Goal: Obtain resource: Download file/media

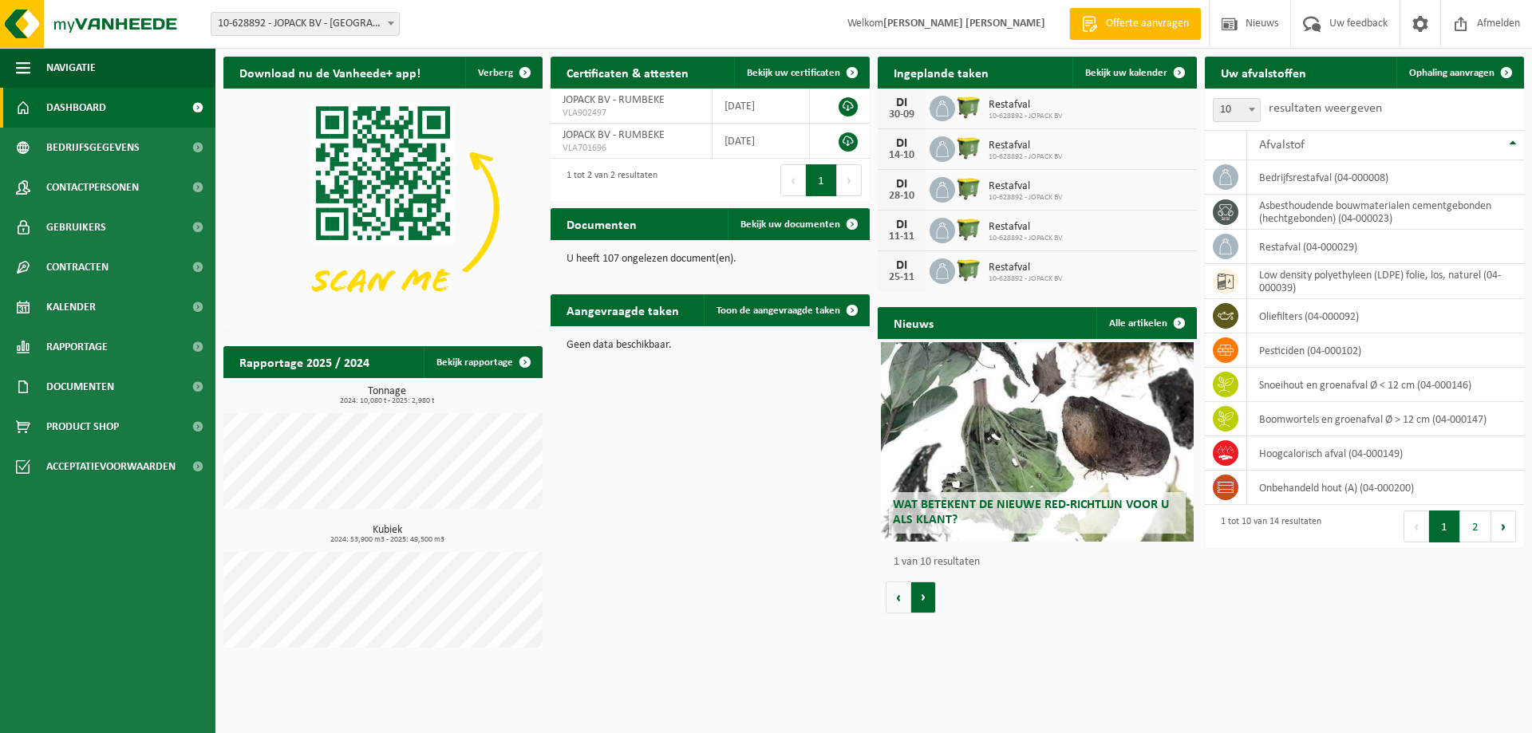
click at [931, 604] on button "Volgende" at bounding box center [923, 598] width 25 height 32
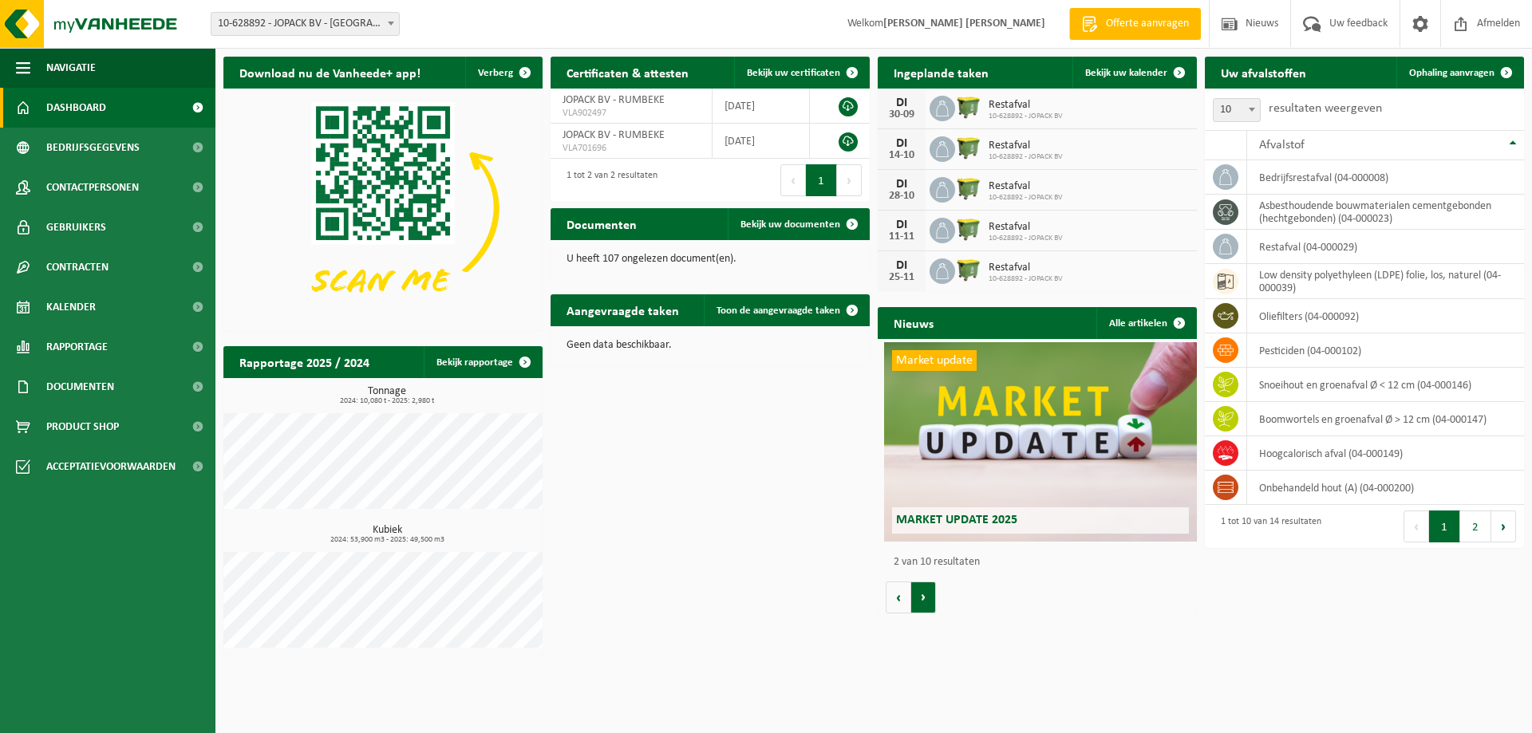
scroll to position [0, 319]
click at [899, 605] on button "Vorige" at bounding box center [899, 598] width 26 height 32
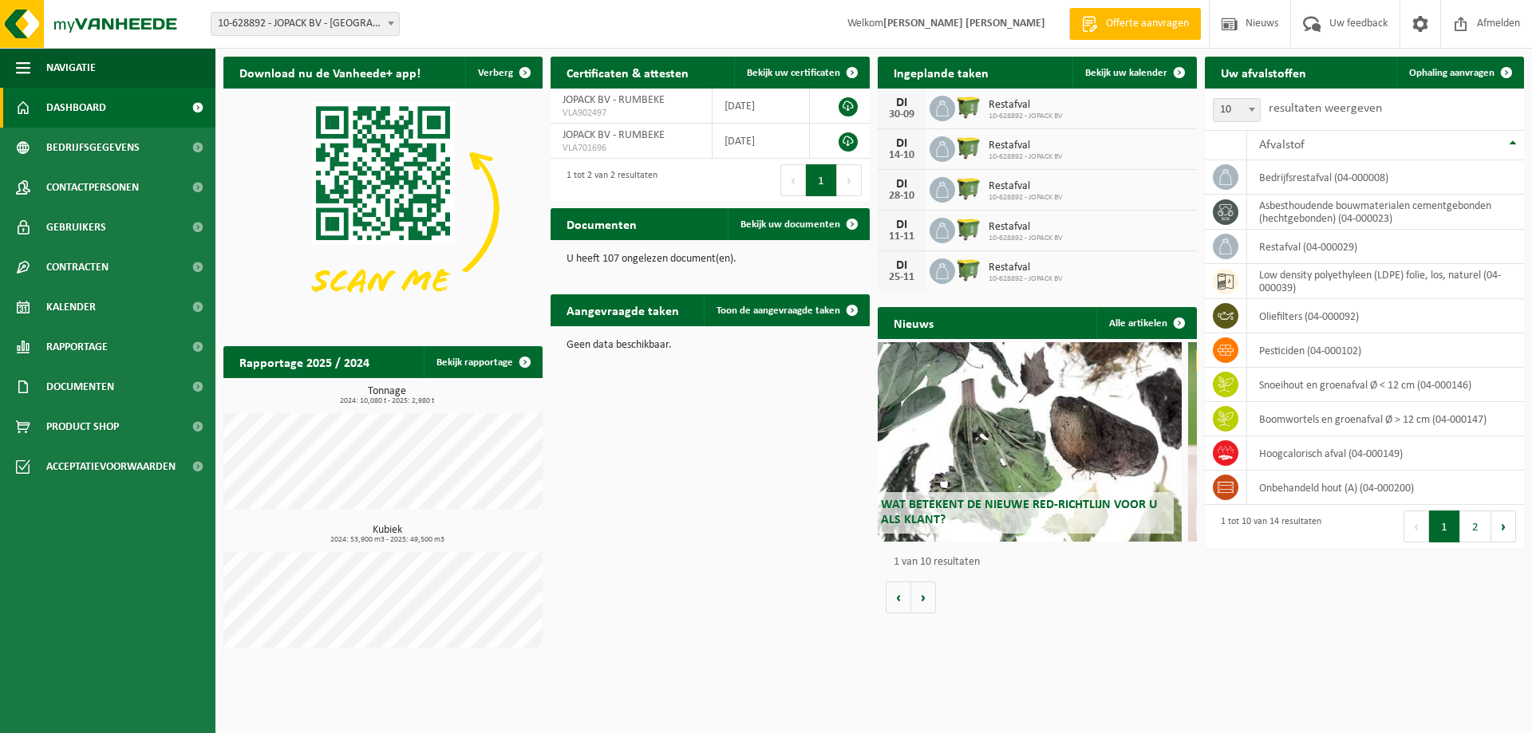
scroll to position [0, 0]
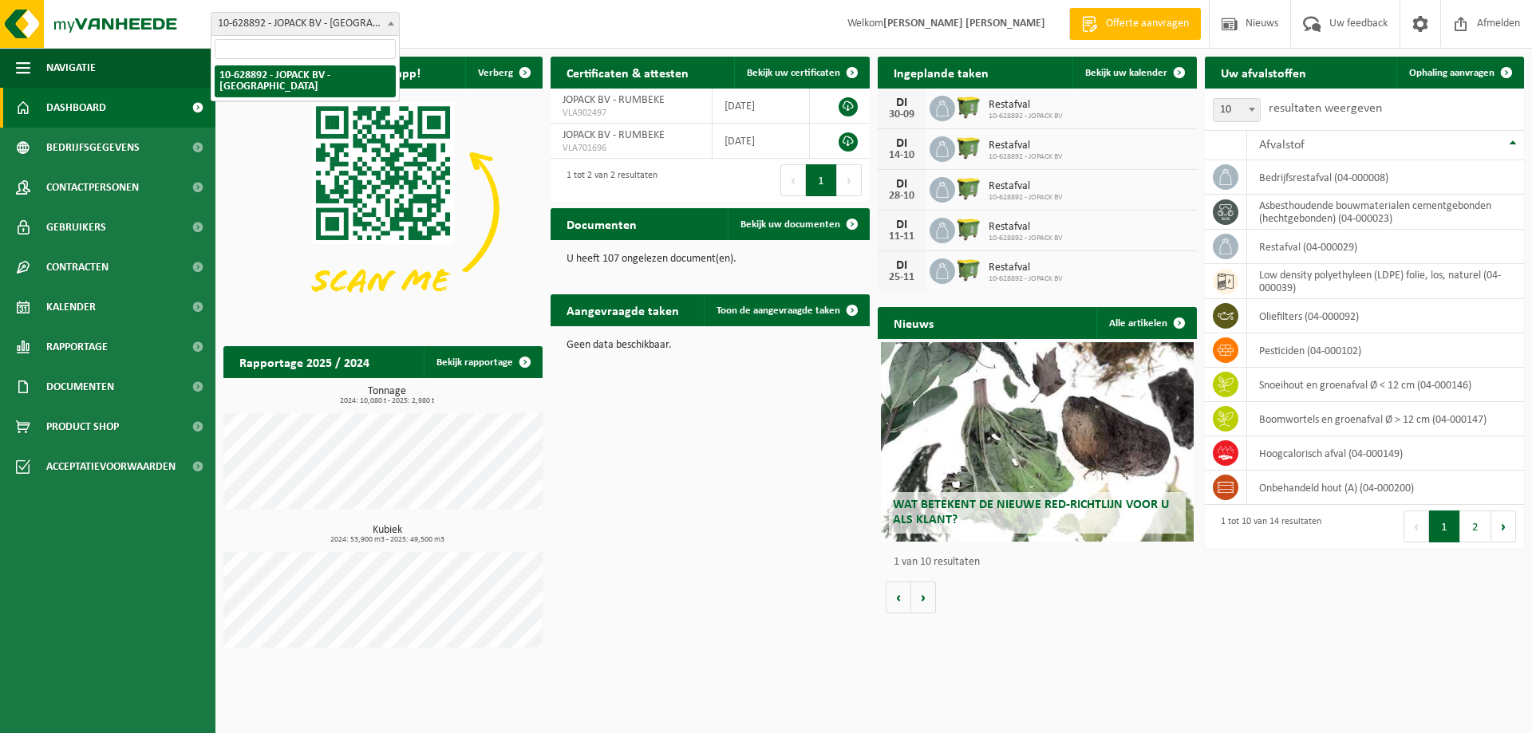
click at [263, 22] on span "10-628892 - JOPACK BV - [GEOGRAPHIC_DATA]" at bounding box center [305, 24] width 188 height 22
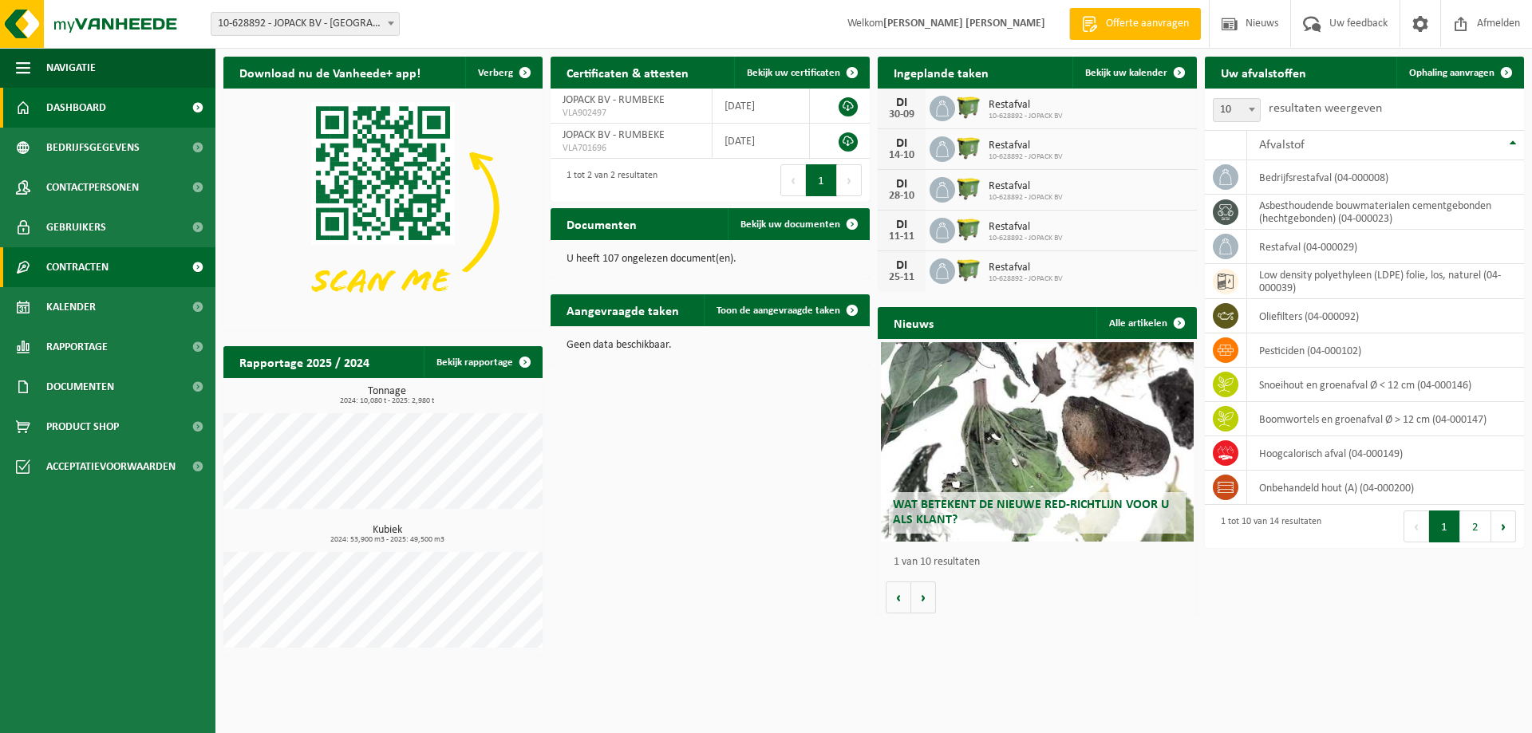
click at [93, 285] on span "Contracten" at bounding box center [77, 267] width 62 height 40
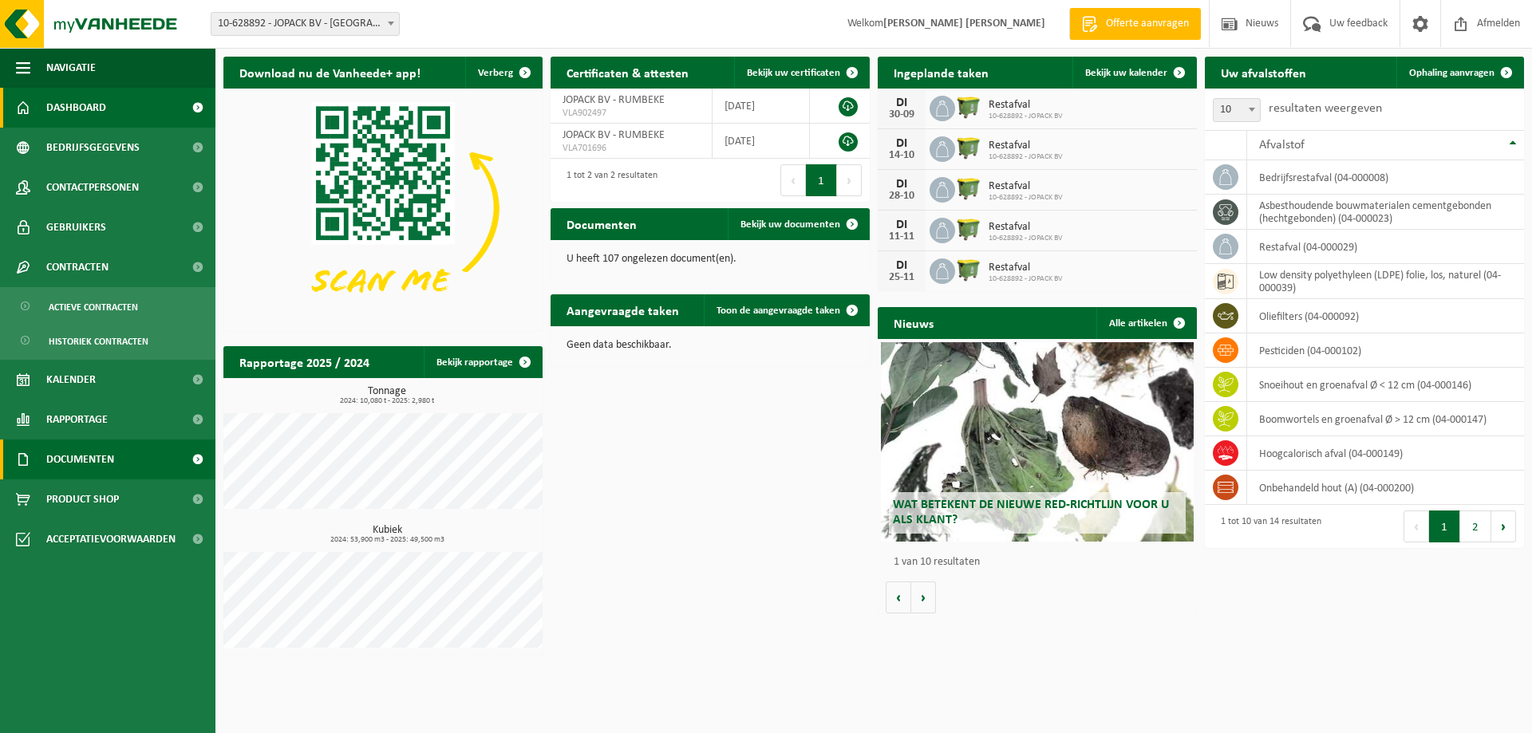
click at [96, 468] on span "Documenten" at bounding box center [80, 460] width 68 height 40
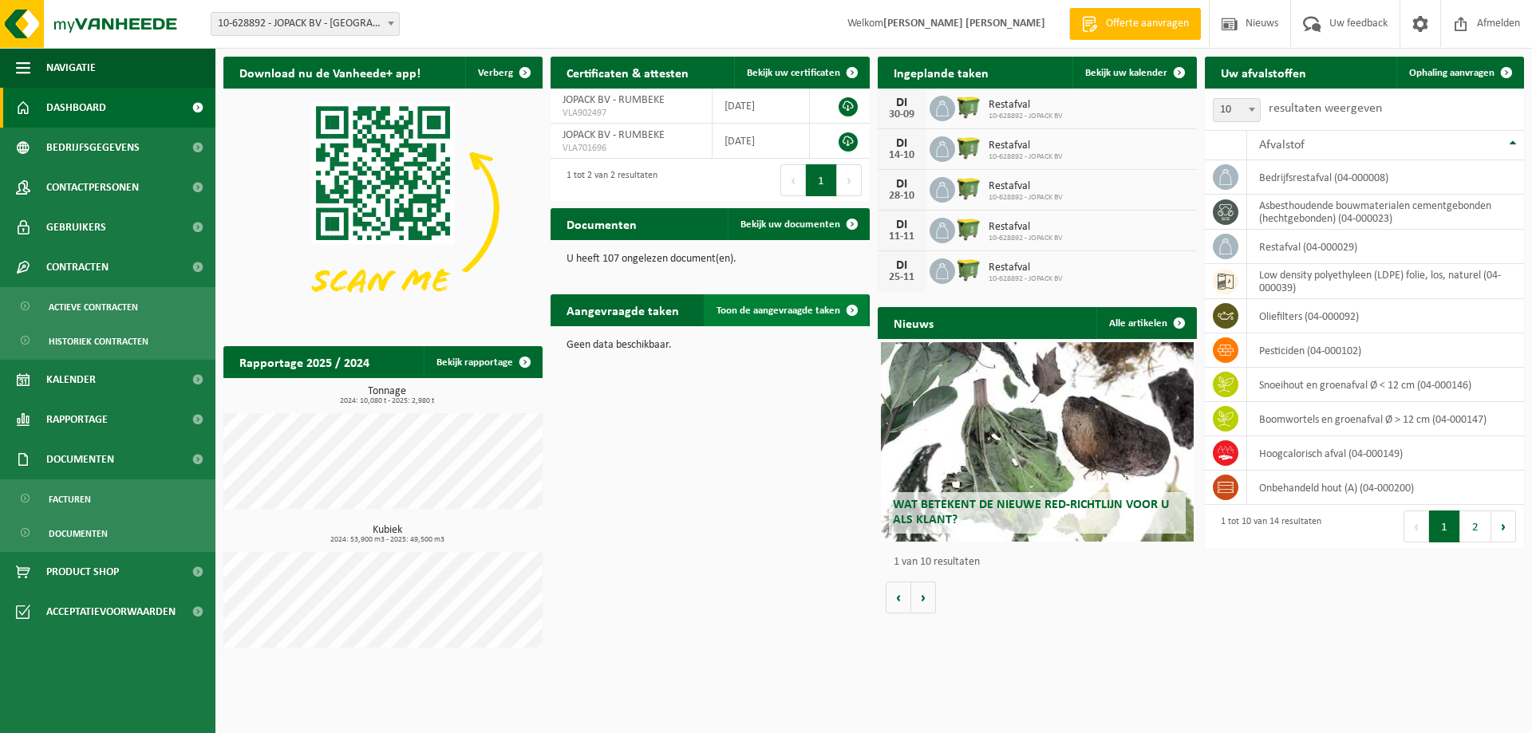
click at [790, 309] on span "Toon de aangevraagde taken" at bounding box center [779, 311] width 124 height 10
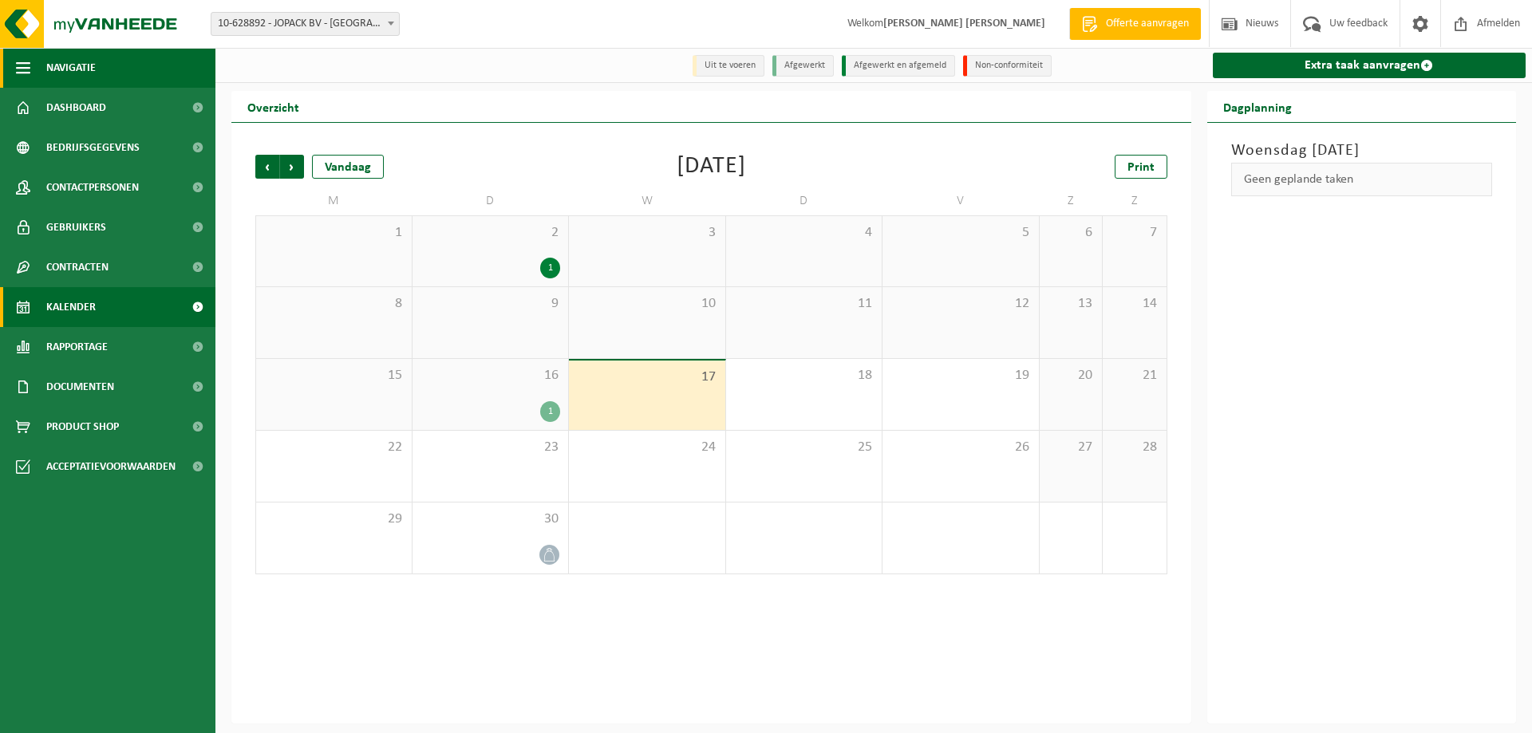
click at [24, 65] on span "button" at bounding box center [23, 68] width 14 height 40
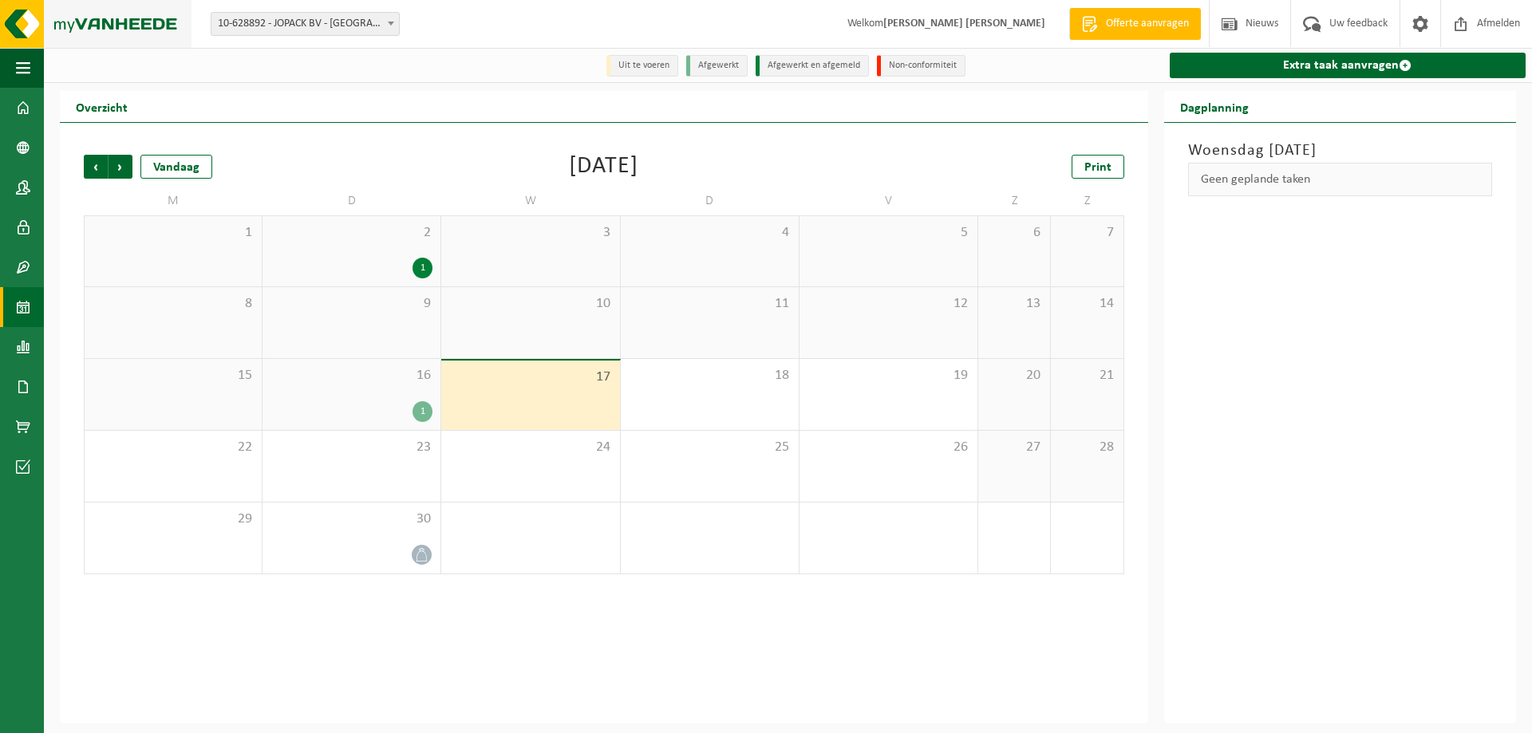
click at [96, 27] on img at bounding box center [96, 24] width 192 height 48
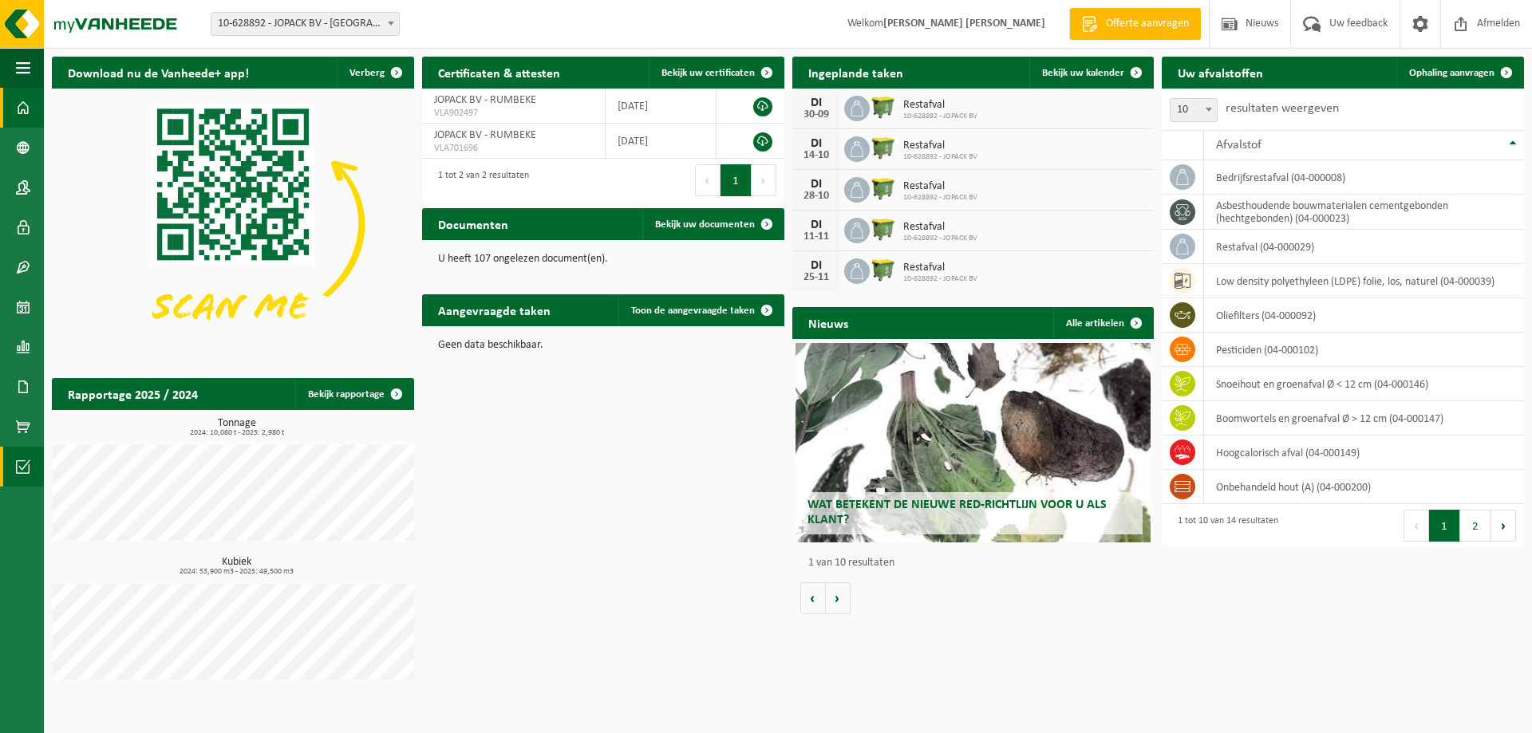
click at [25, 474] on span at bounding box center [23, 467] width 14 height 40
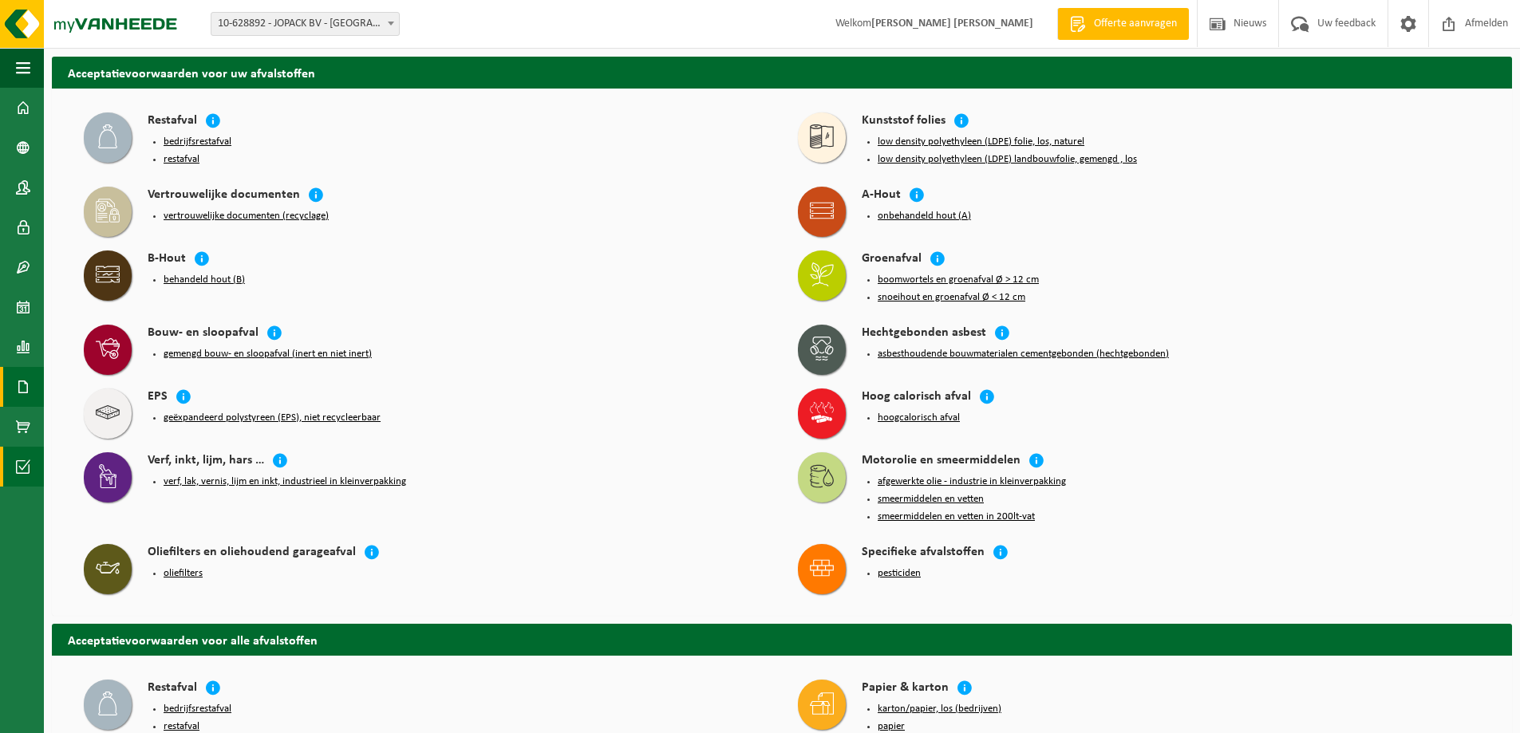
click at [20, 389] on span at bounding box center [23, 387] width 14 height 40
click at [111, 418] on span "Documenten" at bounding box center [122, 421] width 59 height 30
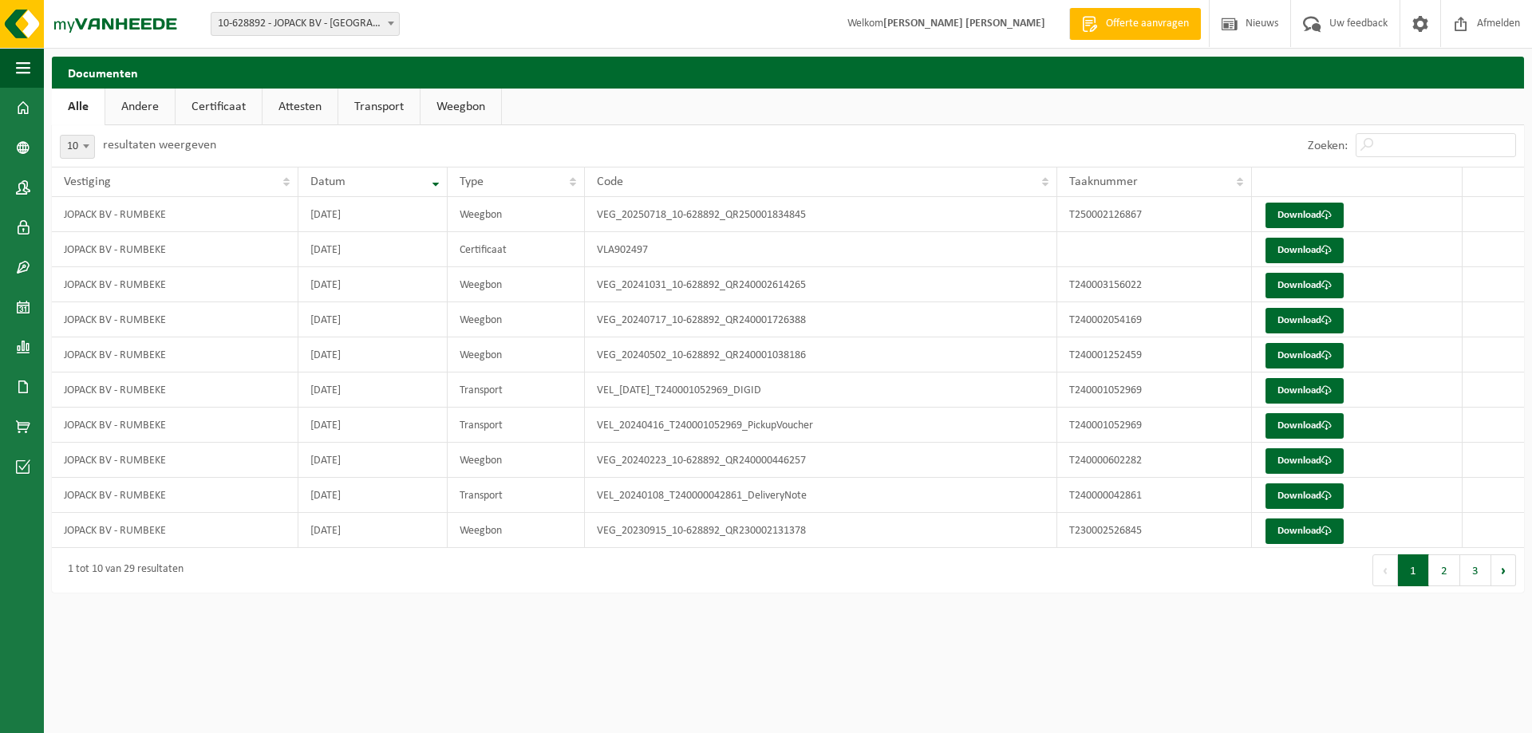
click at [301, 106] on link "Attesten" at bounding box center [300, 107] width 75 height 37
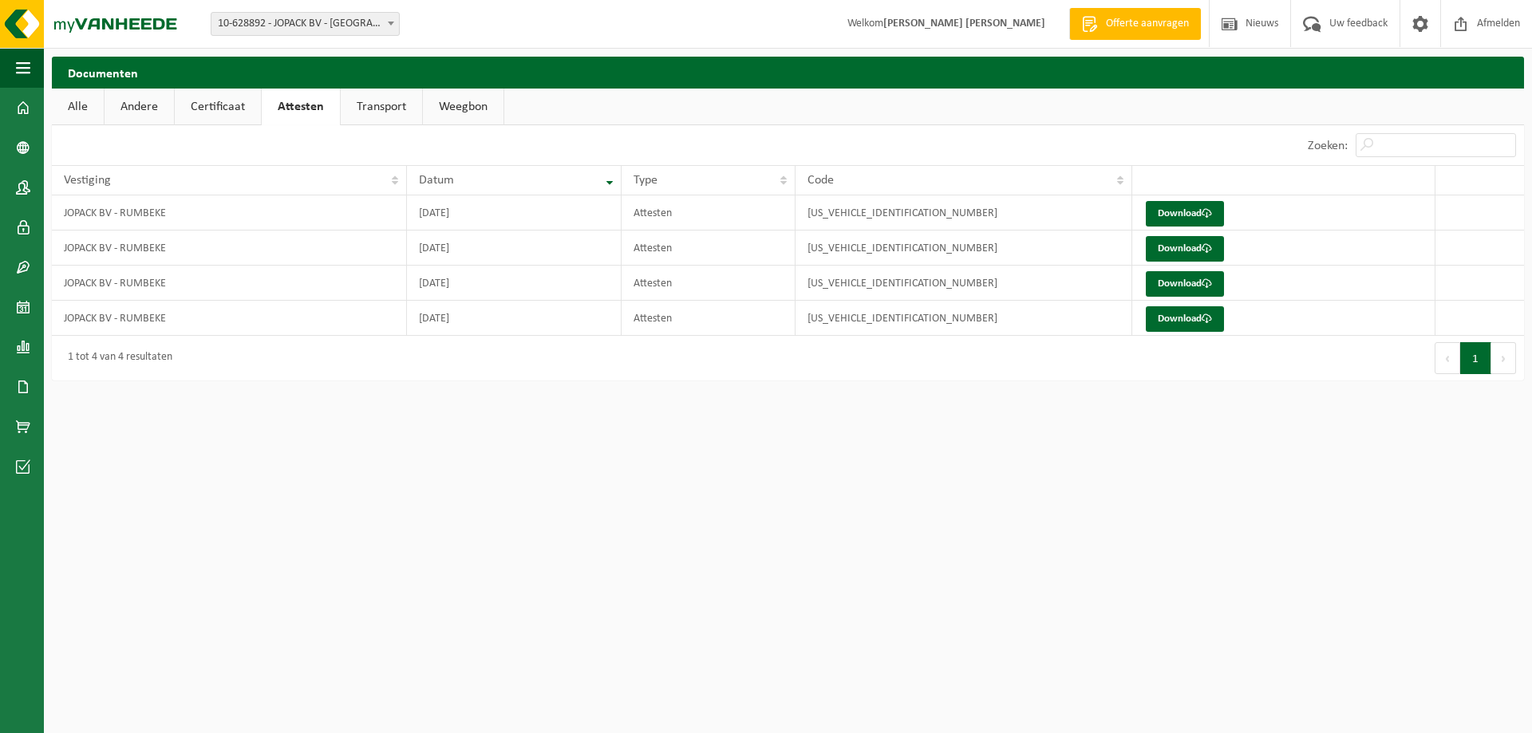
click at [220, 105] on link "Certificaat" at bounding box center [218, 107] width 86 height 37
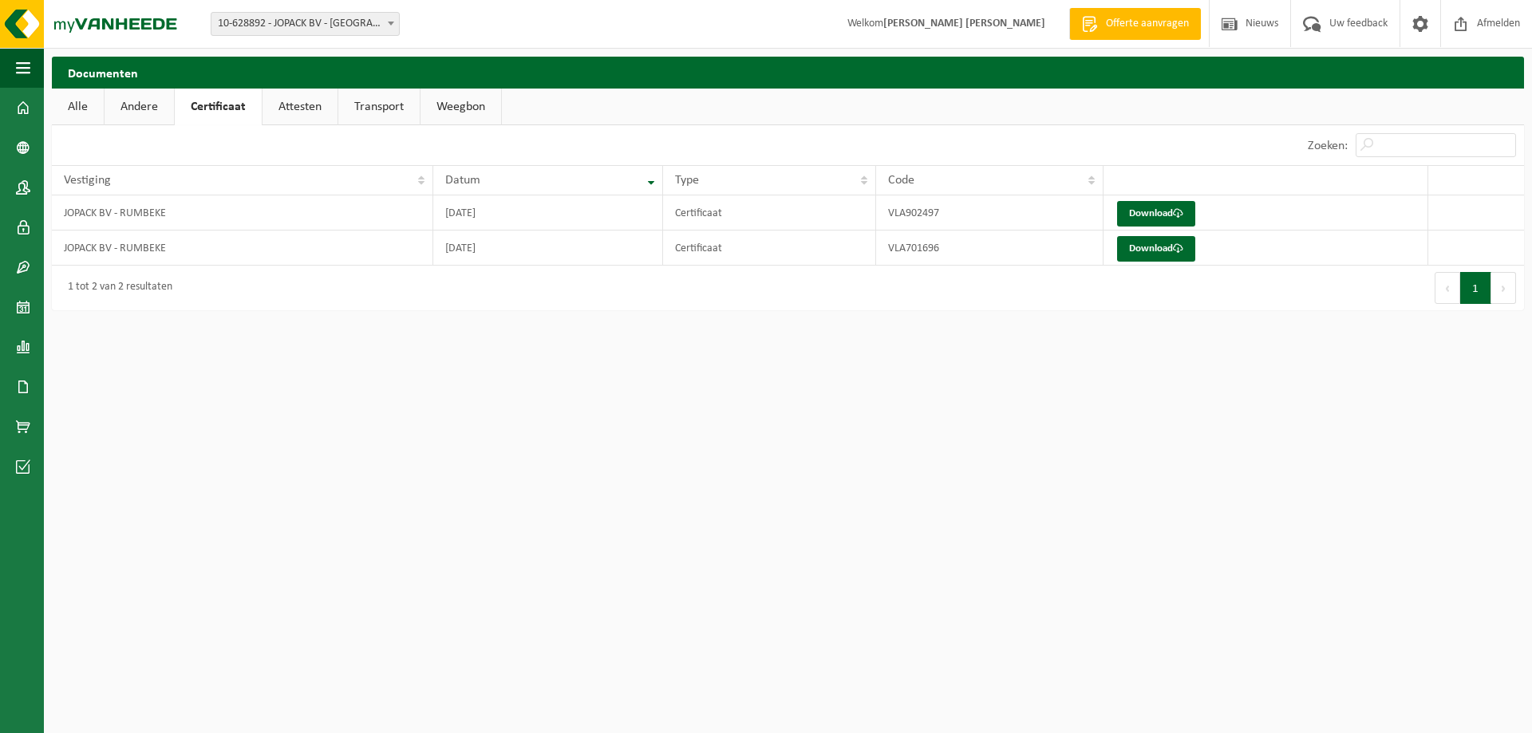
click at [132, 105] on link "Andere" at bounding box center [139, 107] width 69 height 37
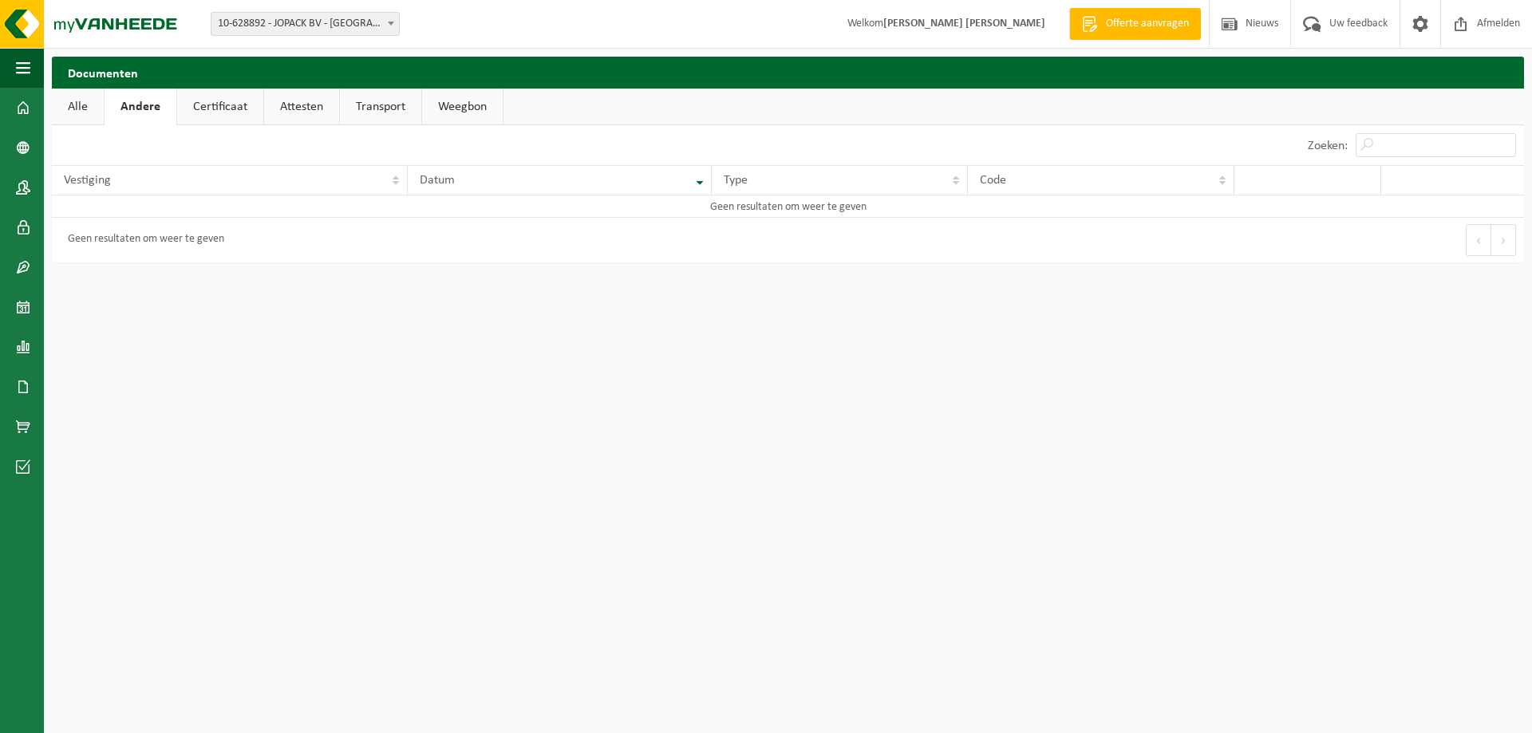
click at [340, 109] on link "Transport" at bounding box center [380, 107] width 81 height 37
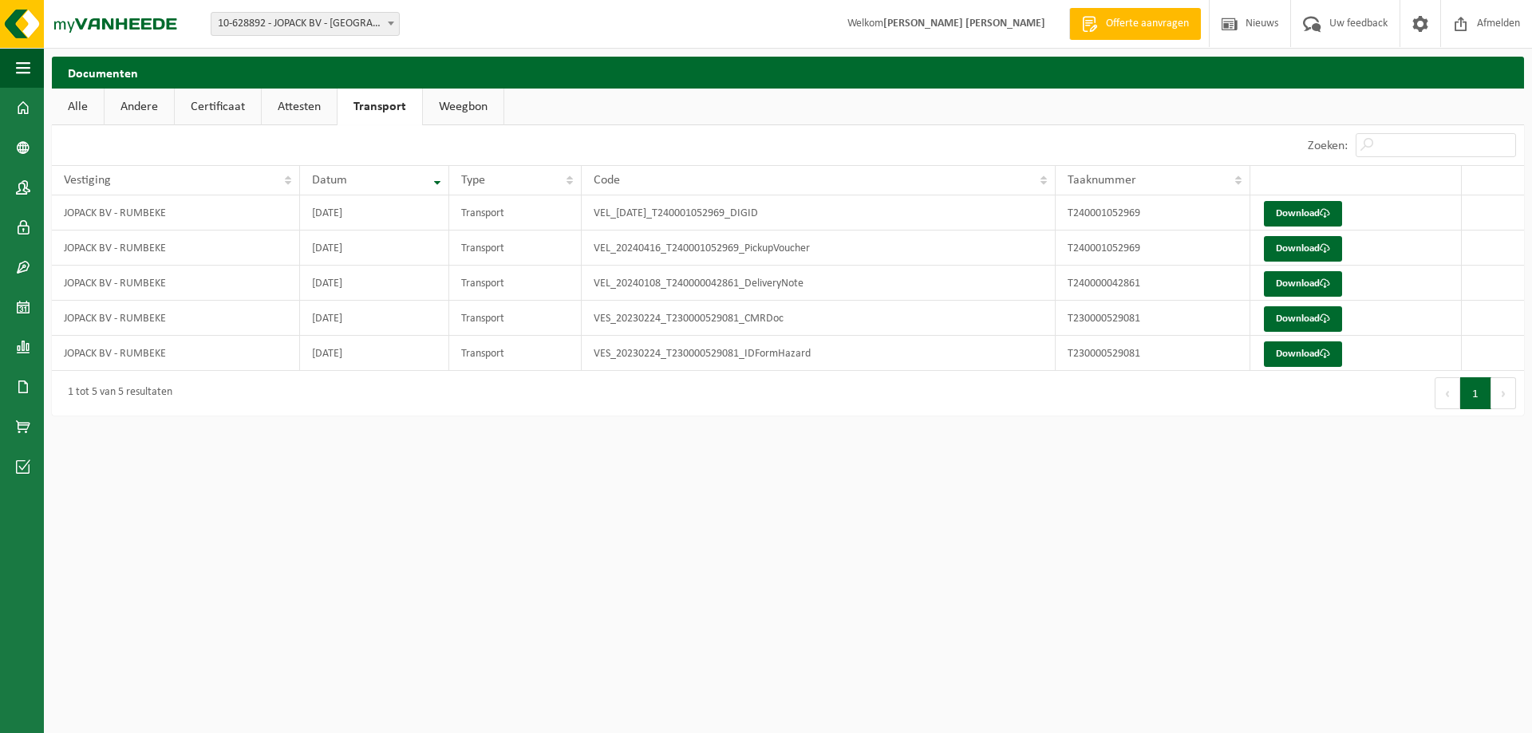
click at [458, 108] on link "Weegbon" at bounding box center [463, 107] width 81 height 37
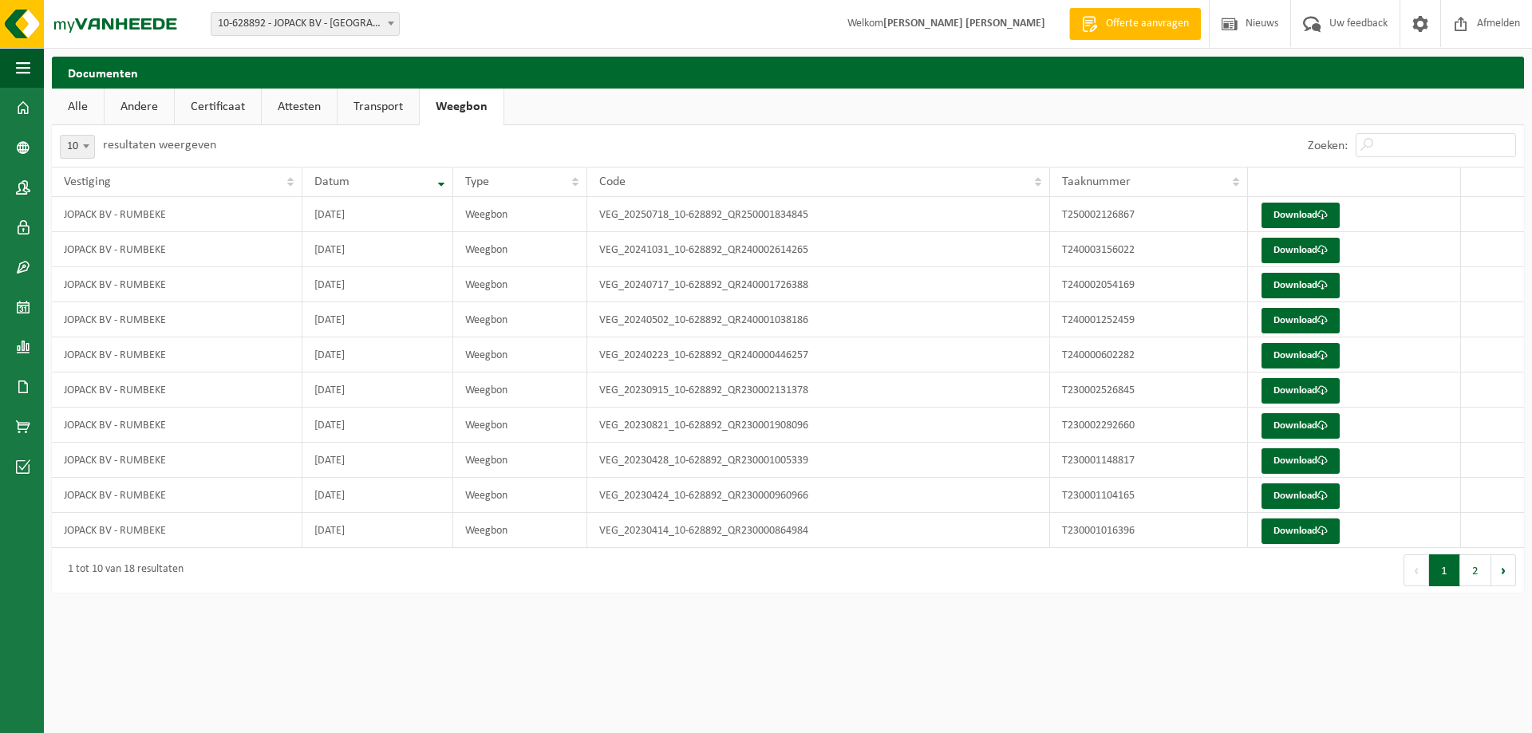
click at [72, 109] on link "Alle" at bounding box center [78, 107] width 52 height 37
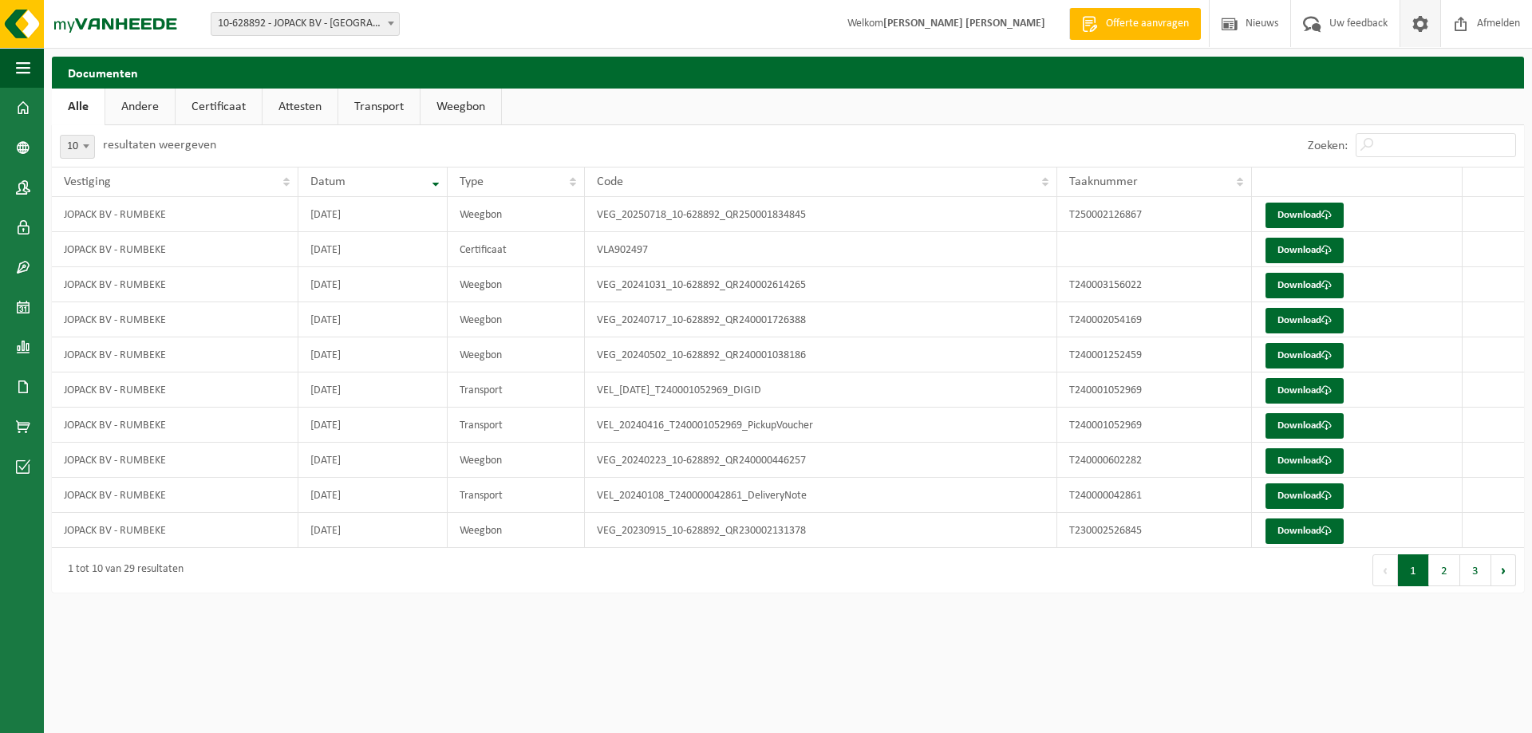
click at [1419, 20] on span at bounding box center [1421, 23] width 24 height 47
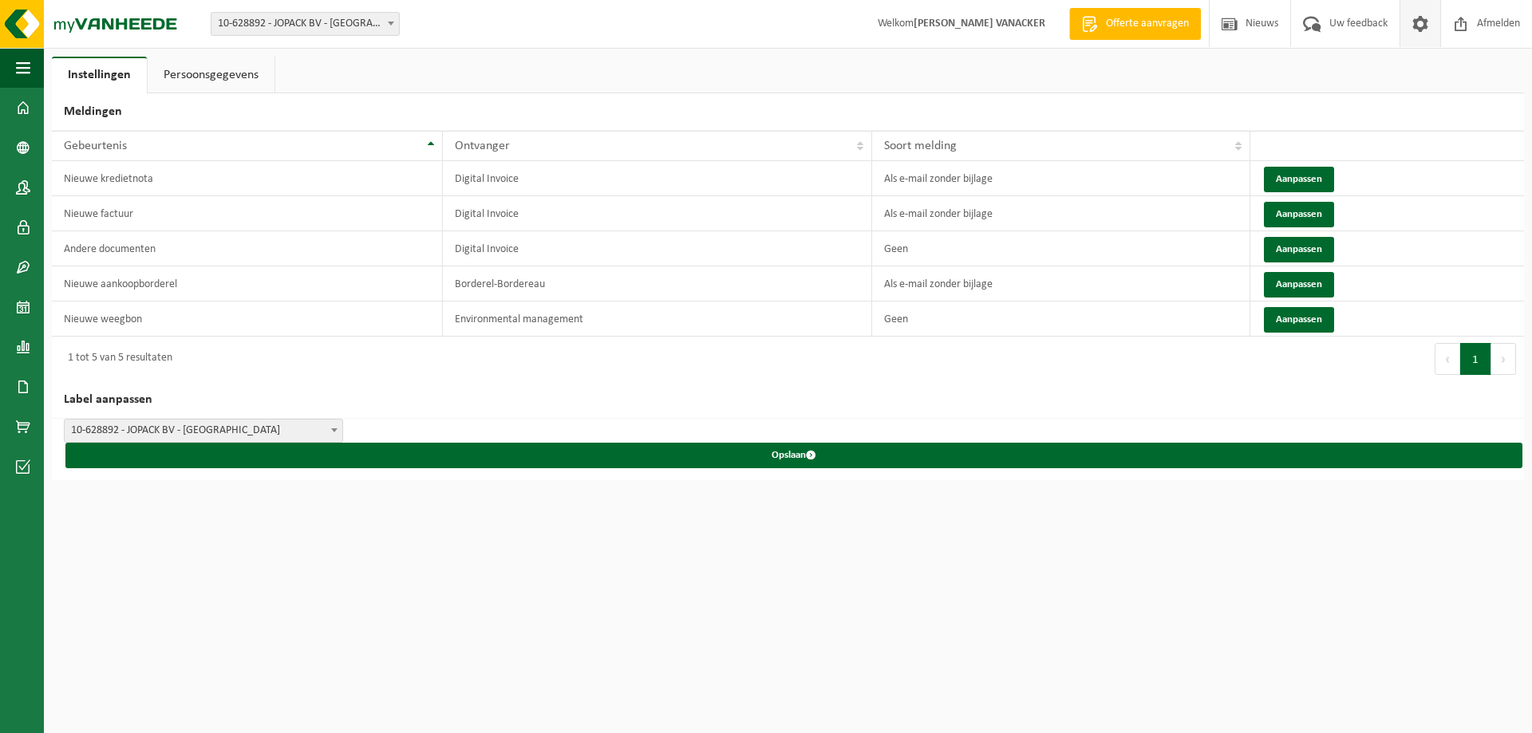
click at [231, 82] on link "Persoonsgegevens" at bounding box center [211, 75] width 127 height 37
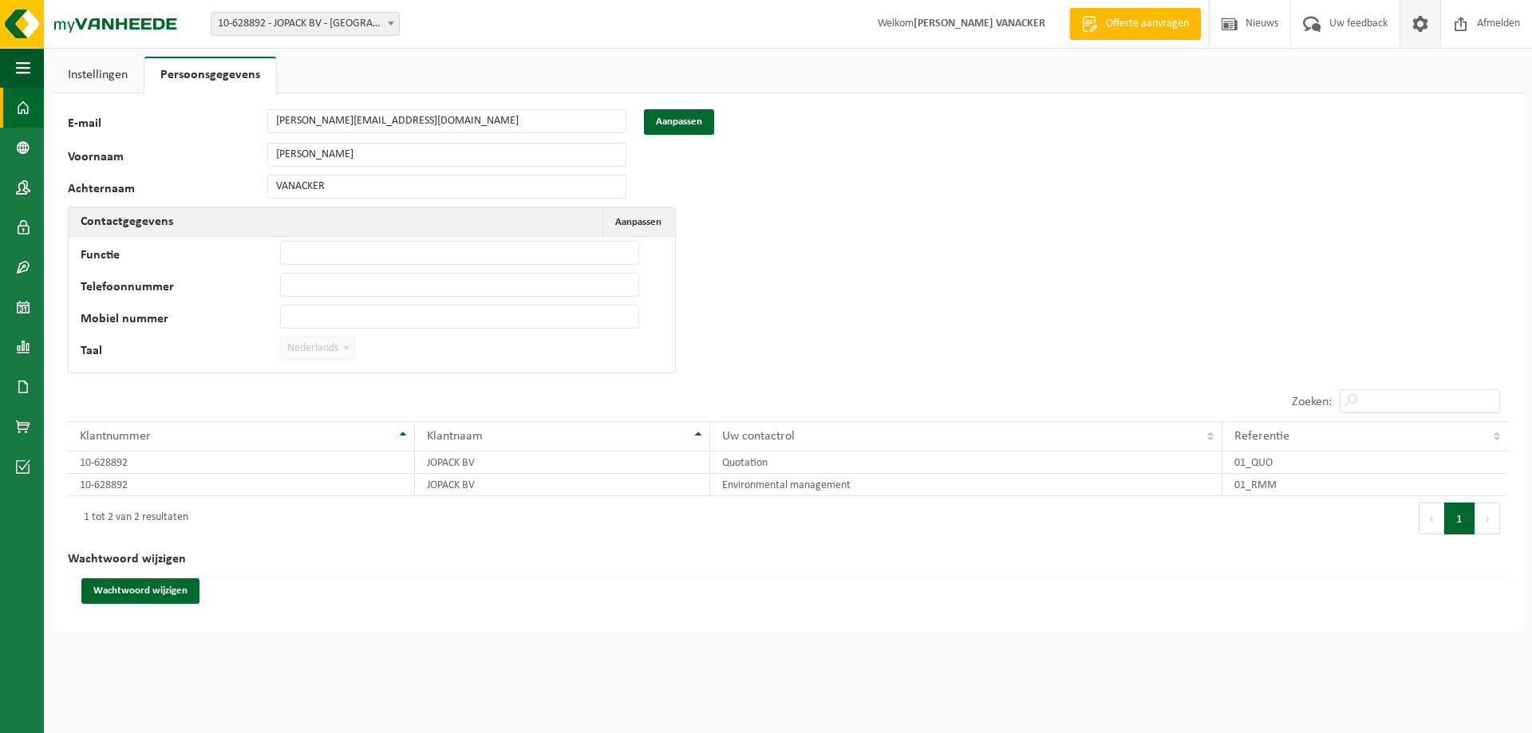
click at [17, 104] on span at bounding box center [23, 108] width 14 height 40
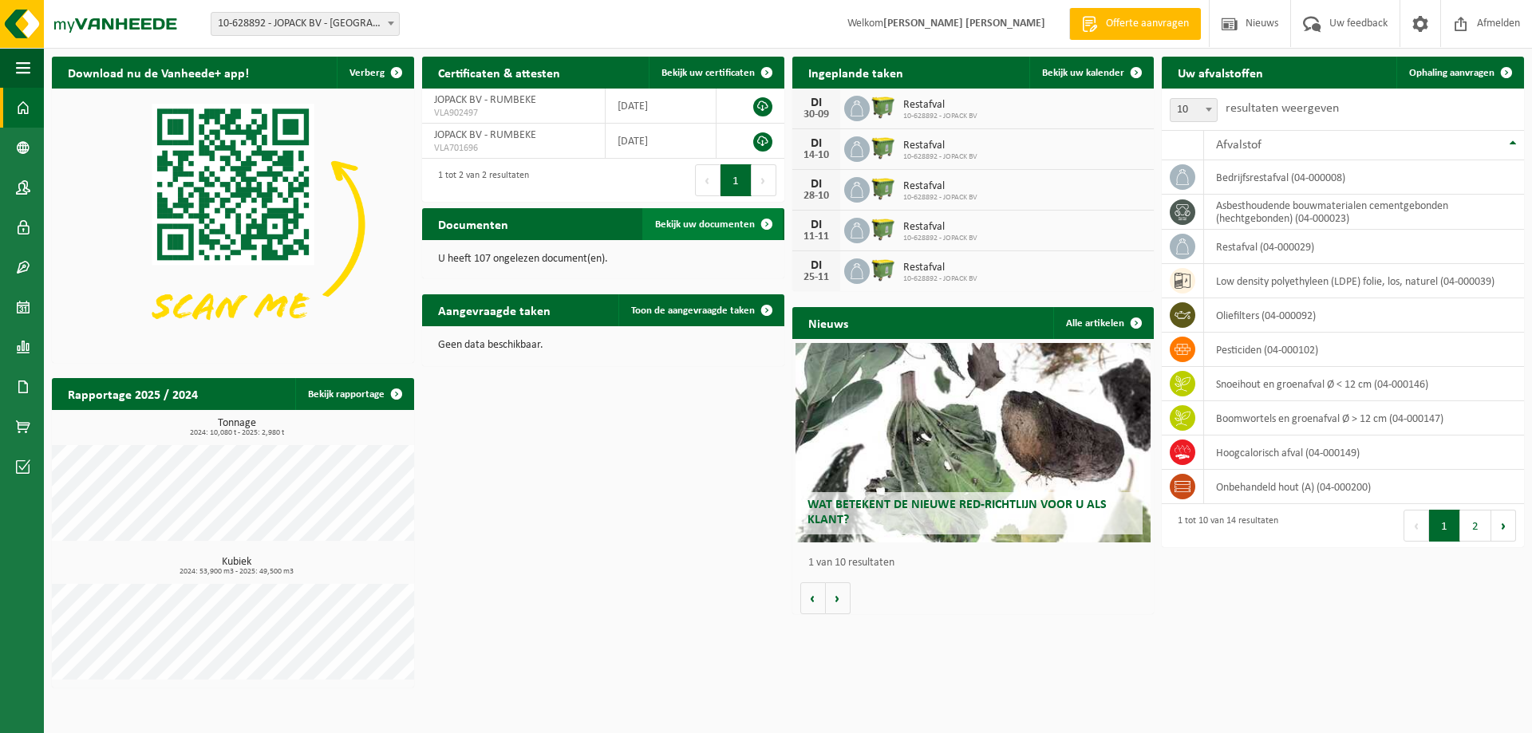
click at [729, 226] on span "Bekijk uw documenten" at bounding box center [705, 224] width 100 height 10
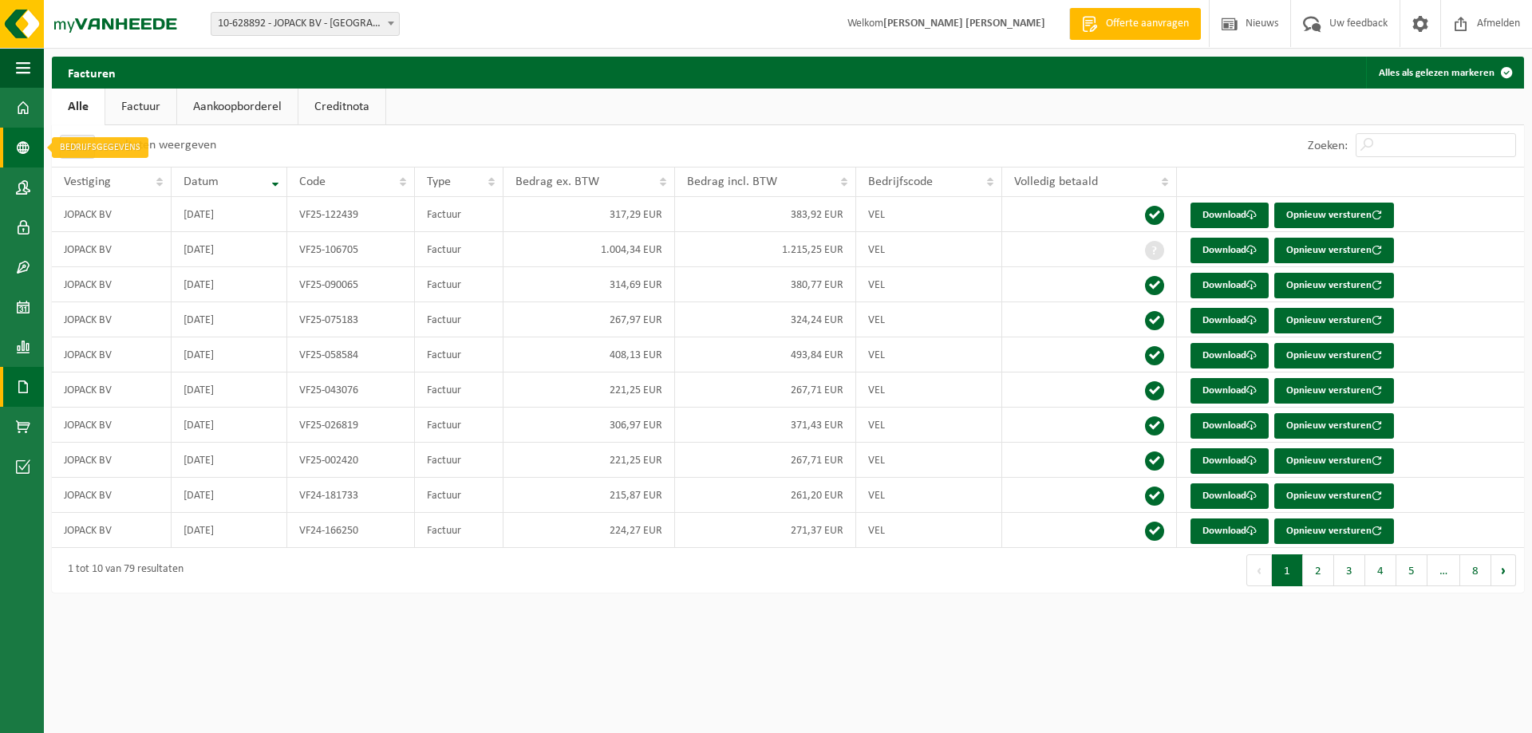
click at [25, 155] on span at bounding box center [23, 148] width 14 height 40
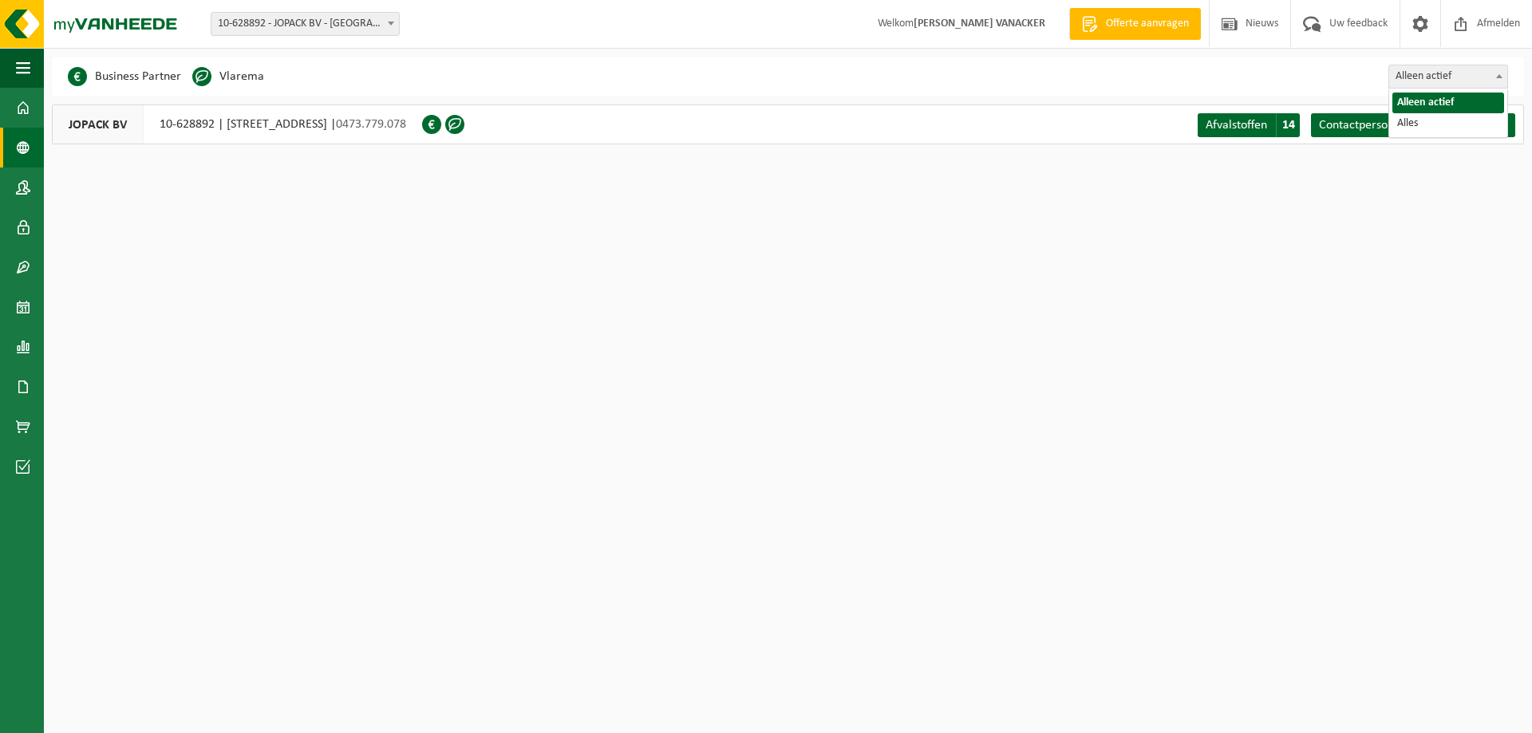
click at [1474, 85] on span "Alleen actief" at bounding box center [1448, 76] width 118 height 22
select select "true"
click at [26, 196] on span at bounding box center [23, 188] width 14 height 40
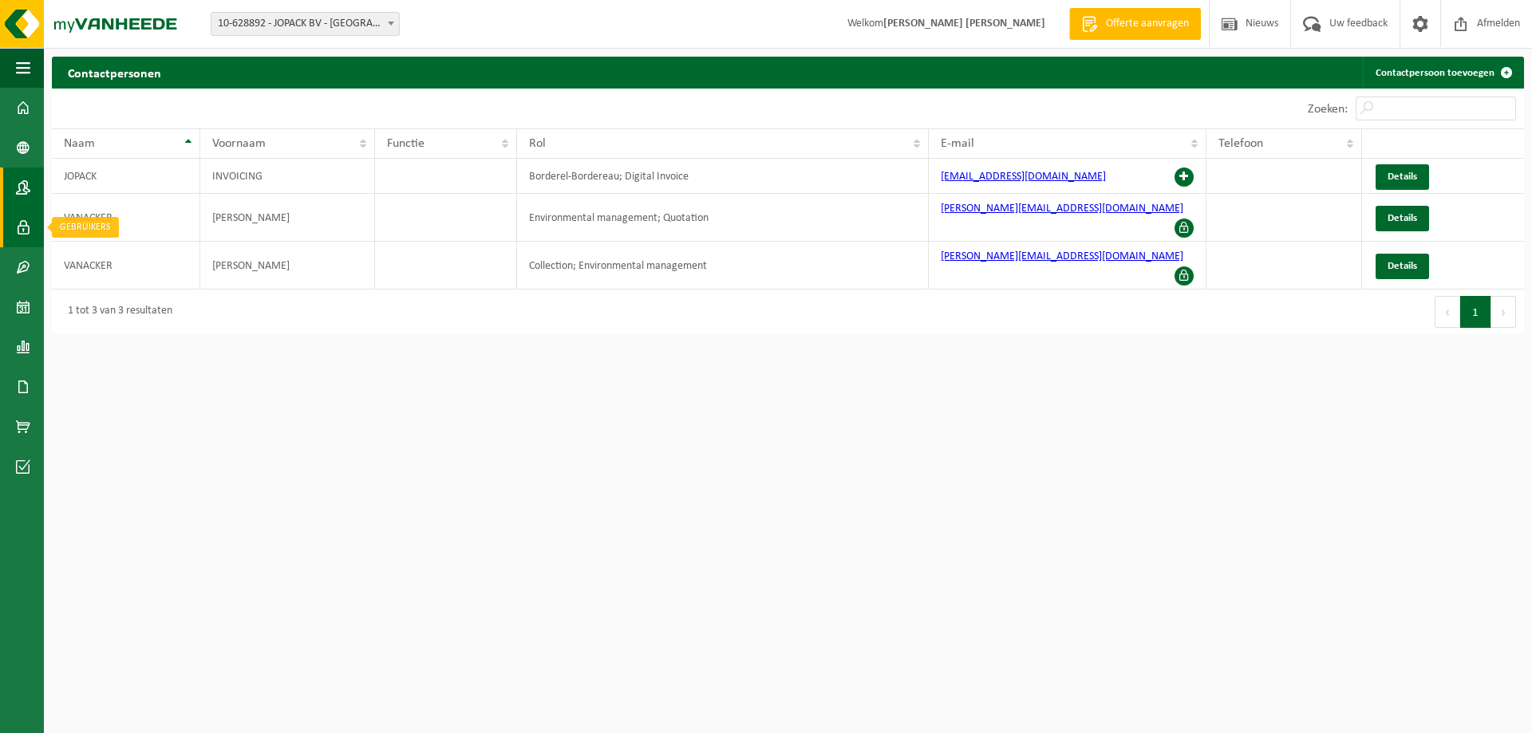
click at [26, 221] on span at bounding box center [23, 227] width 14 height 40
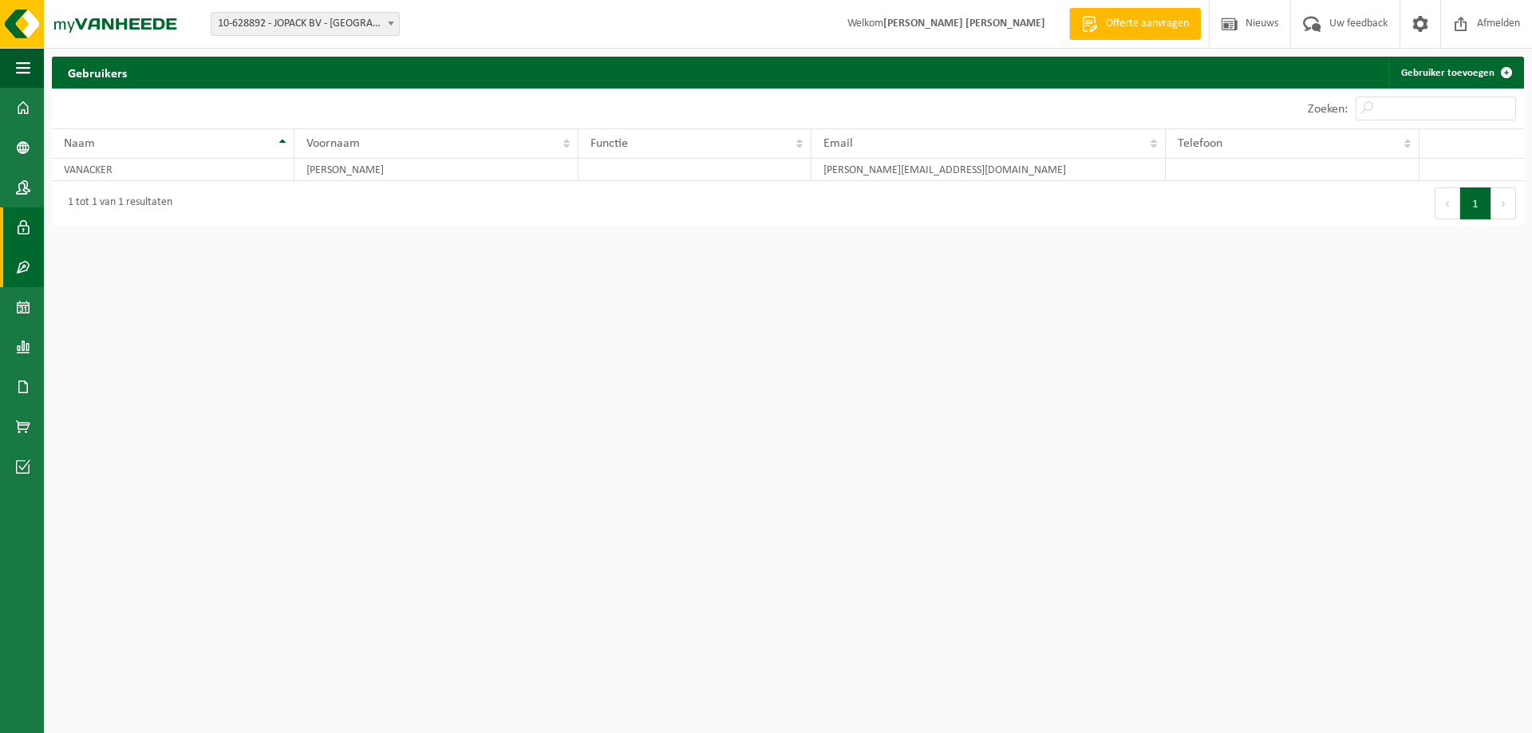
click at [24, 269] on span at bounding box center [23, 267] width 14 height 40
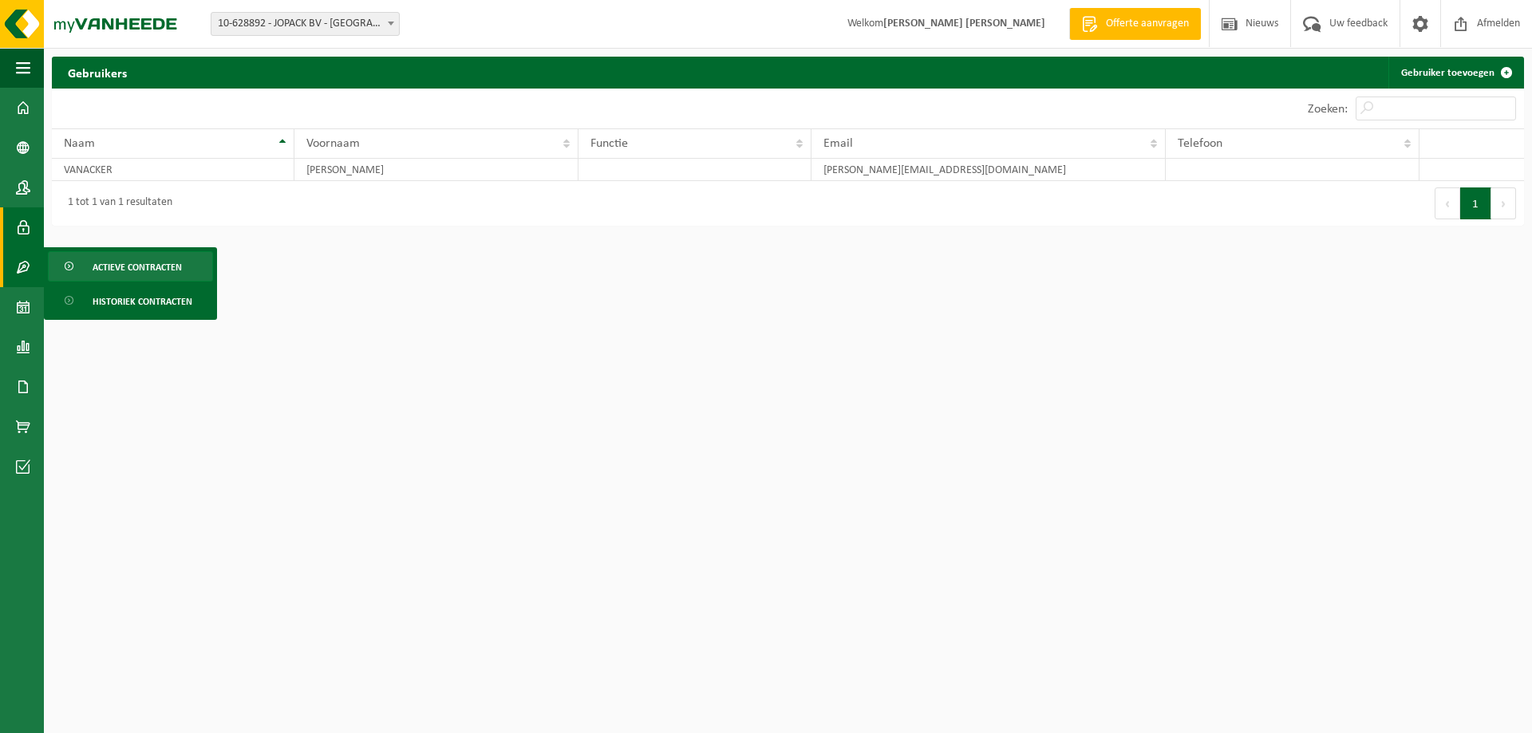
click at [123, 275] on span "Actieve contracten" at bounding box center [137, 267] width 89 height 30
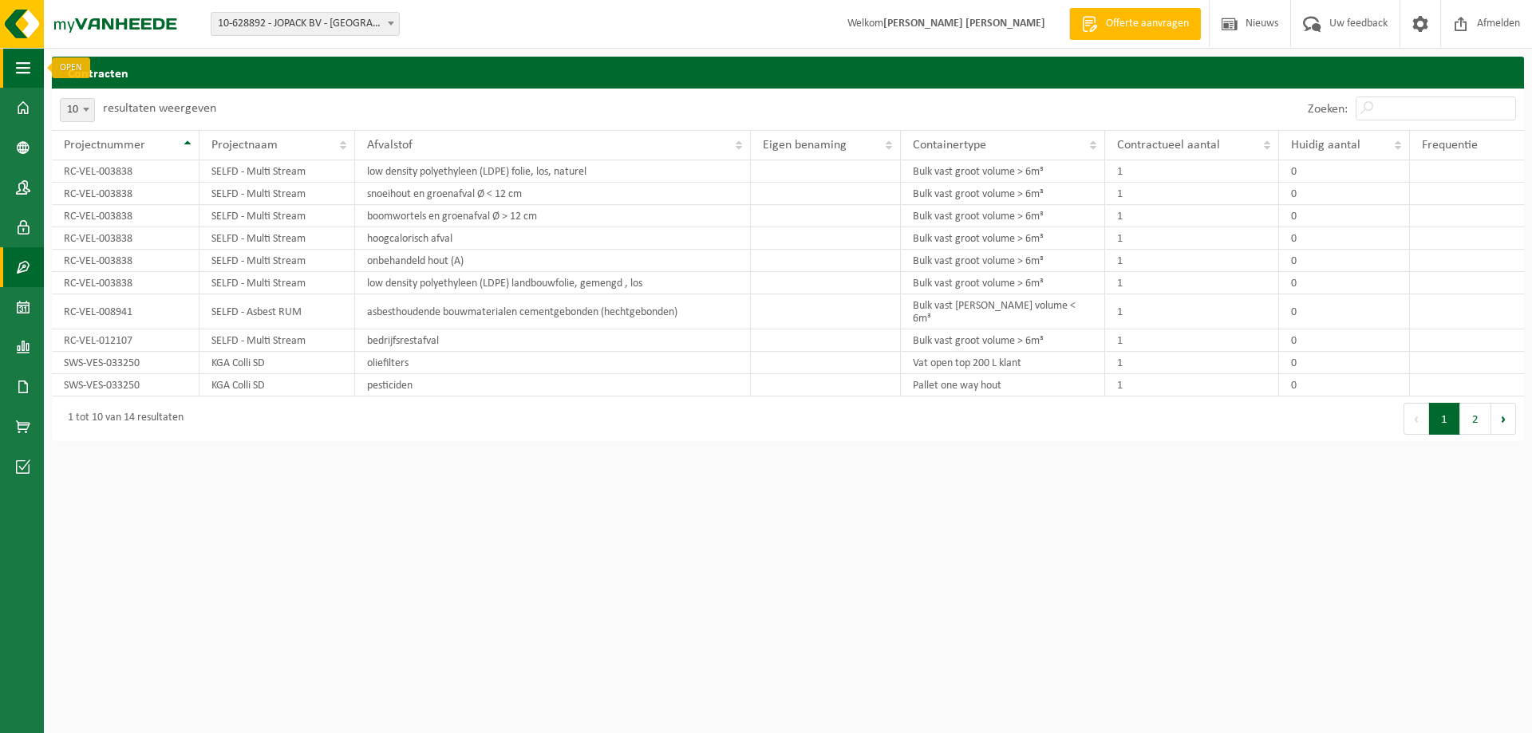
click at [31, 61] on button "Navigatie" at bounding box center [22, 68] width 44 height 40
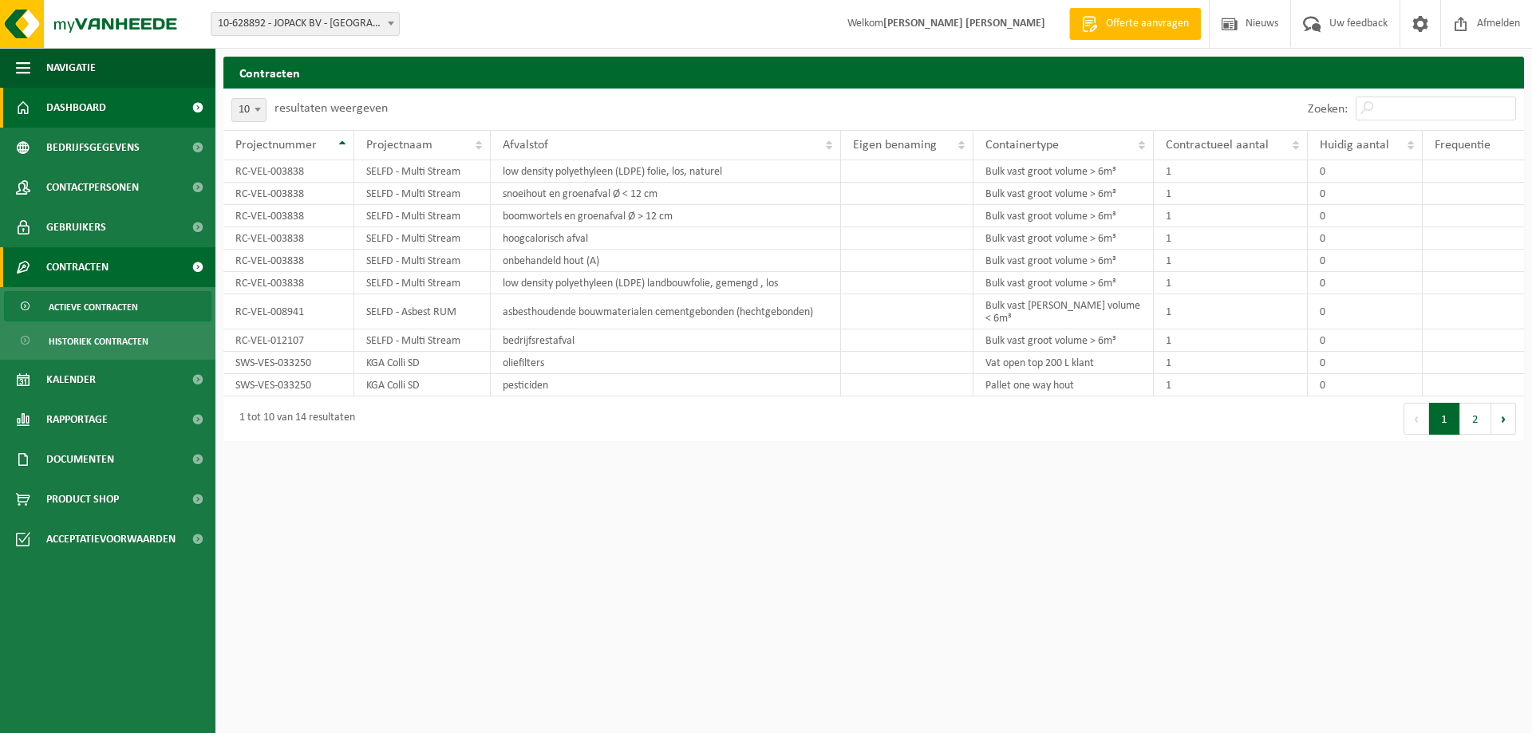
click at [84, 108] on span "Dashboard" at bounding box center [76, 108] width 60 height 40
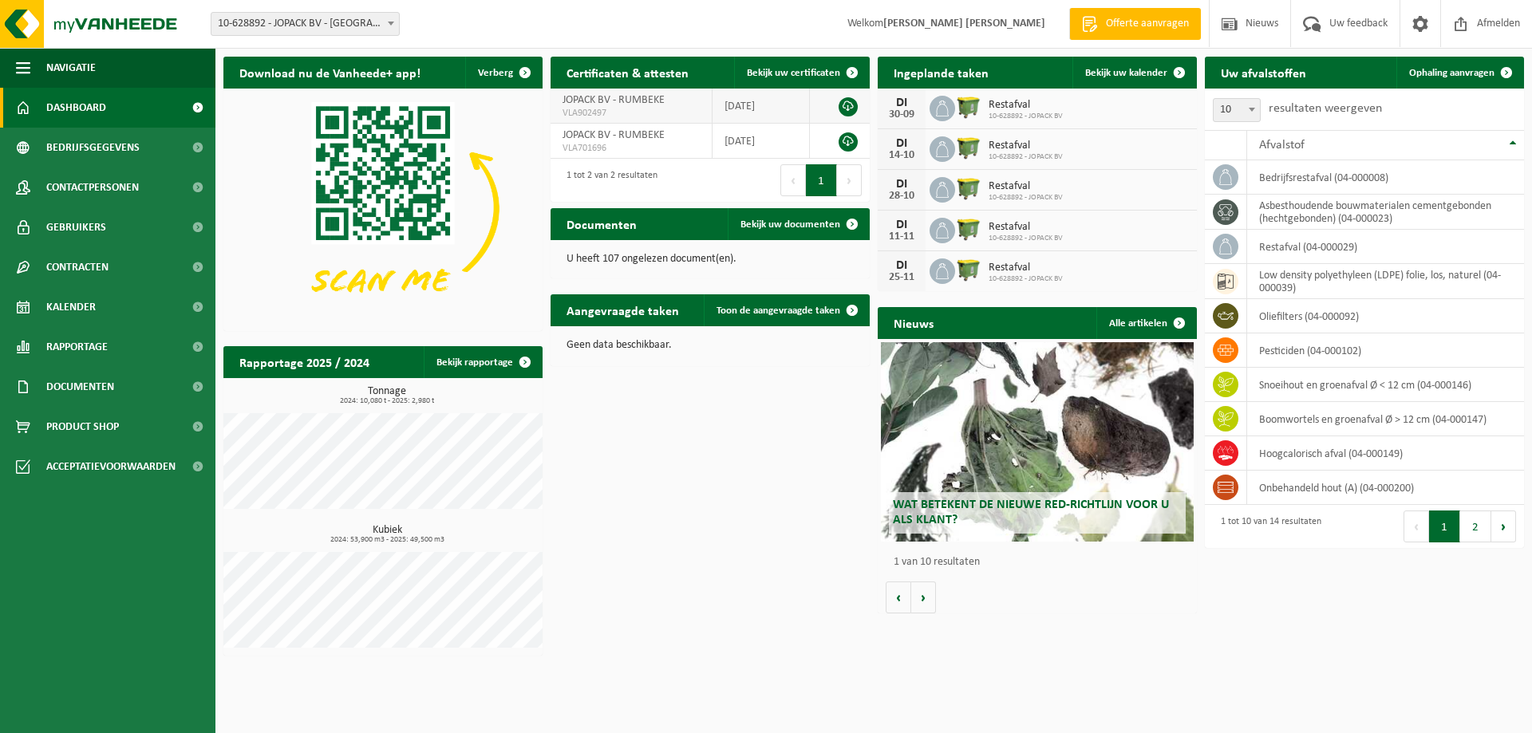
click at [850, 102] on link at bounding box center [848, 106] width 19 height 19
